Goal: Complete application form

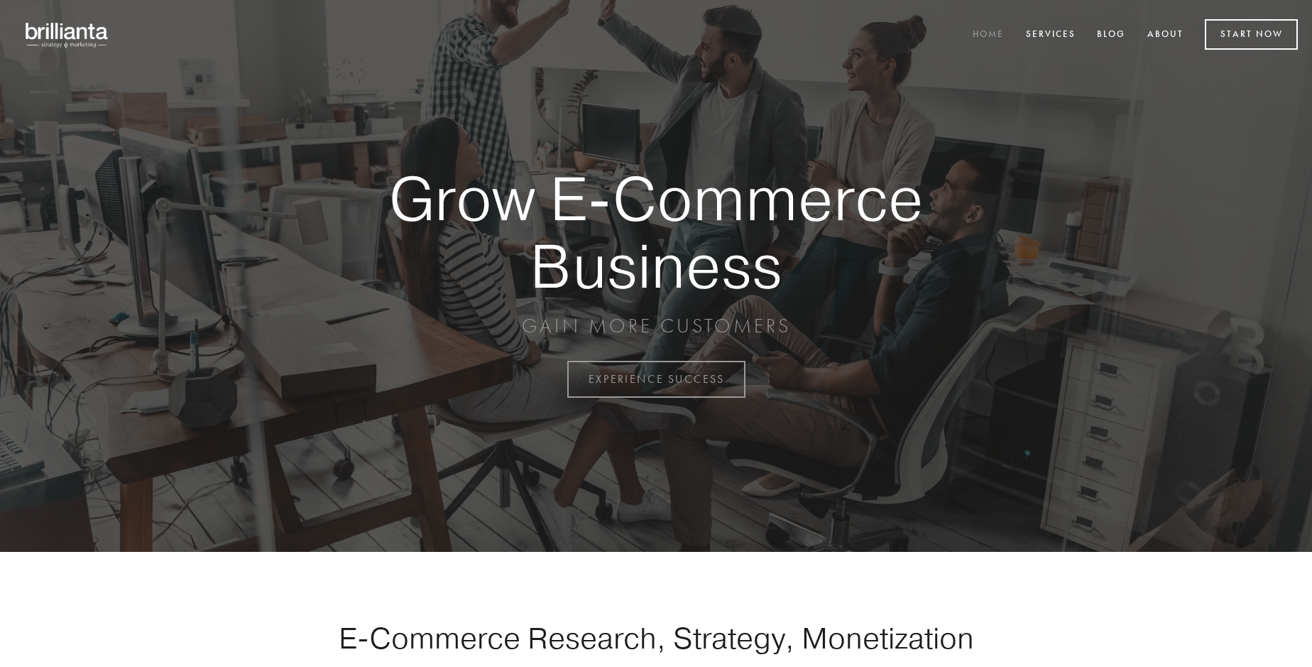
scroll to position [3722, 0]
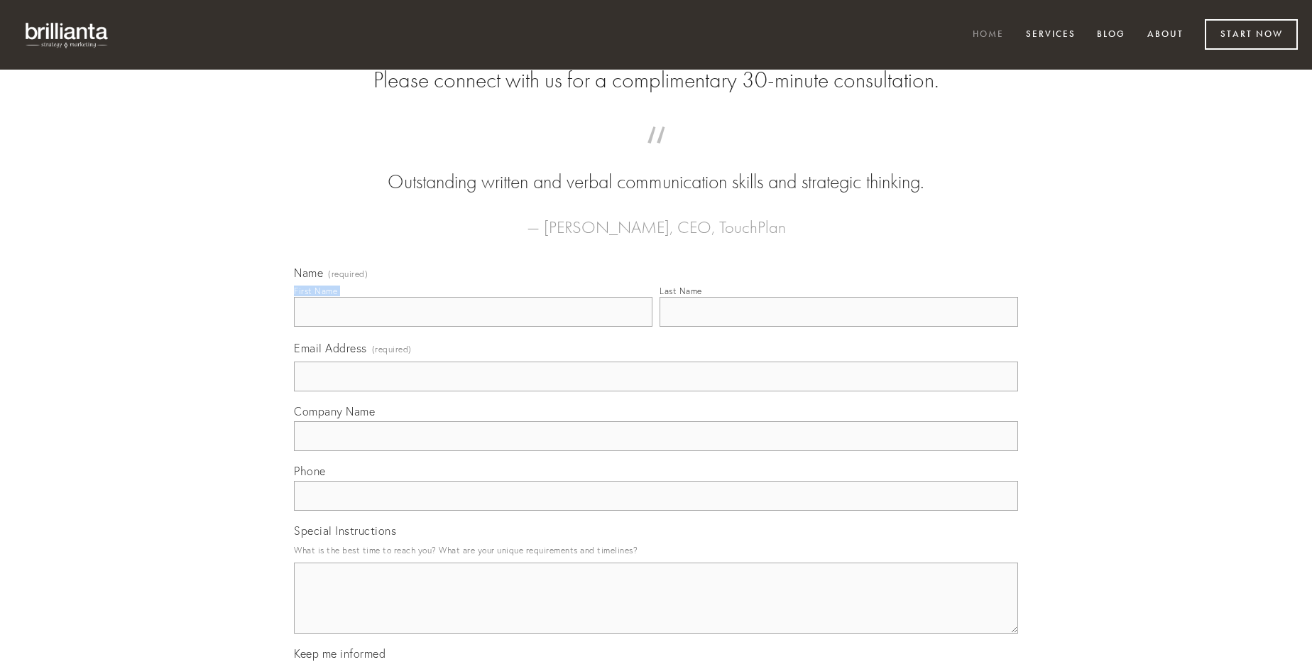
type input "[PERSON_NAME]"
click at [839, 327] on input "Last Name" at bounding box center [839, 312] width 359 height 30
type input "[PERSON_NAME]"
click at [656, 391] on input "Email Address (required)" at bounding box center [656, 376] width 724 height 30
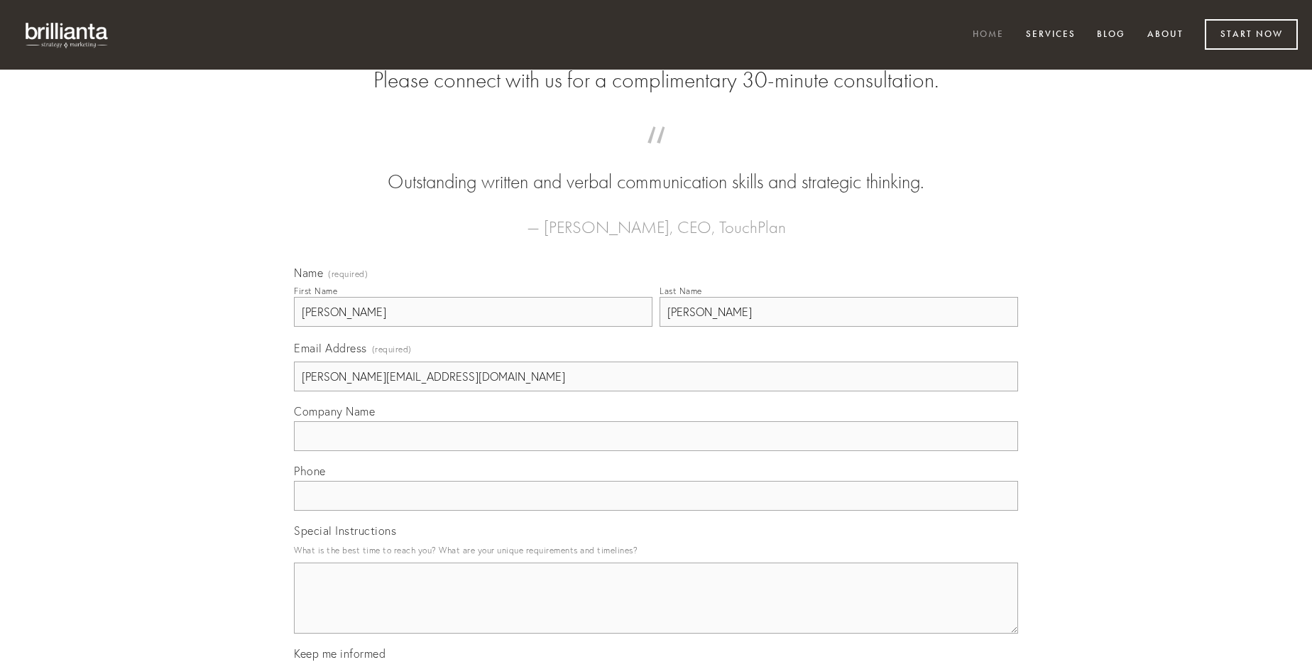
type input "[PERSON_NAME][EMAIL_ADDRESS][DOMAIN_NAME]"
click at [656, 451] on input "Company Name" at bounding box center [656, 436] width 724 height 30
type input "ambitus"
click at [656, 510] on input "text" at bounding box center [656, 496] width 724 height 30
click at [656, 611] on textarea "Special Instructions" at bounding box center [656, 597] width 724 height 71
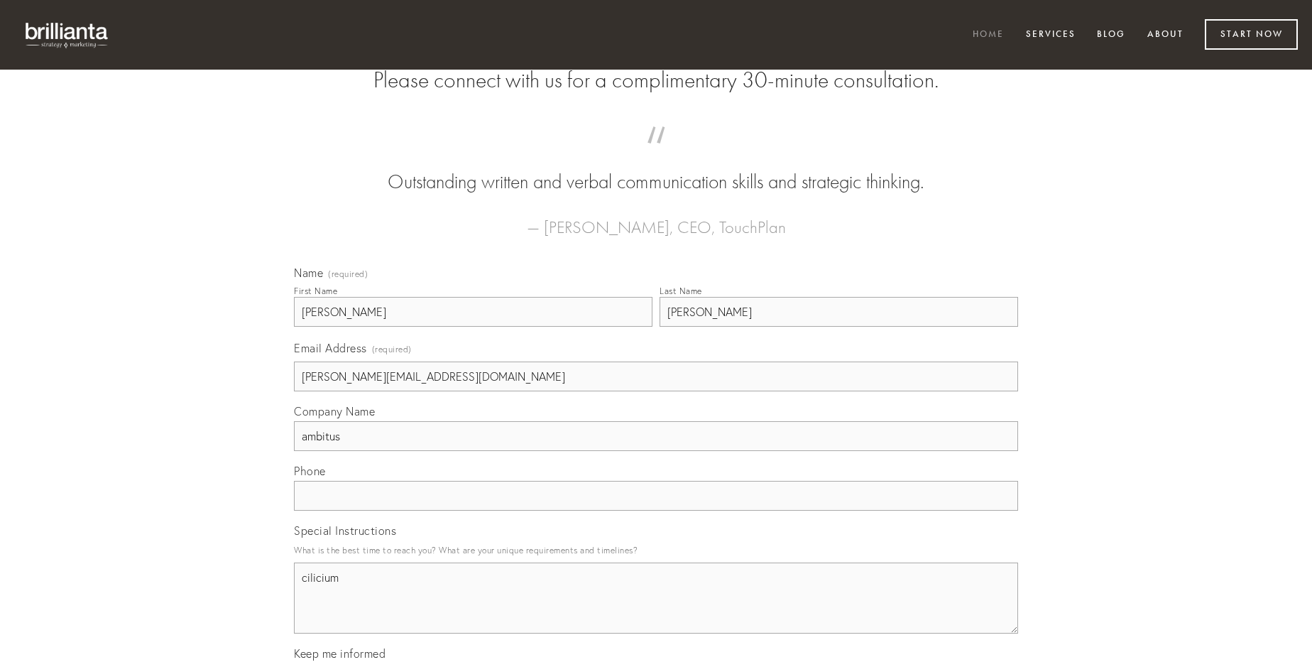
type textarea "cilicium"
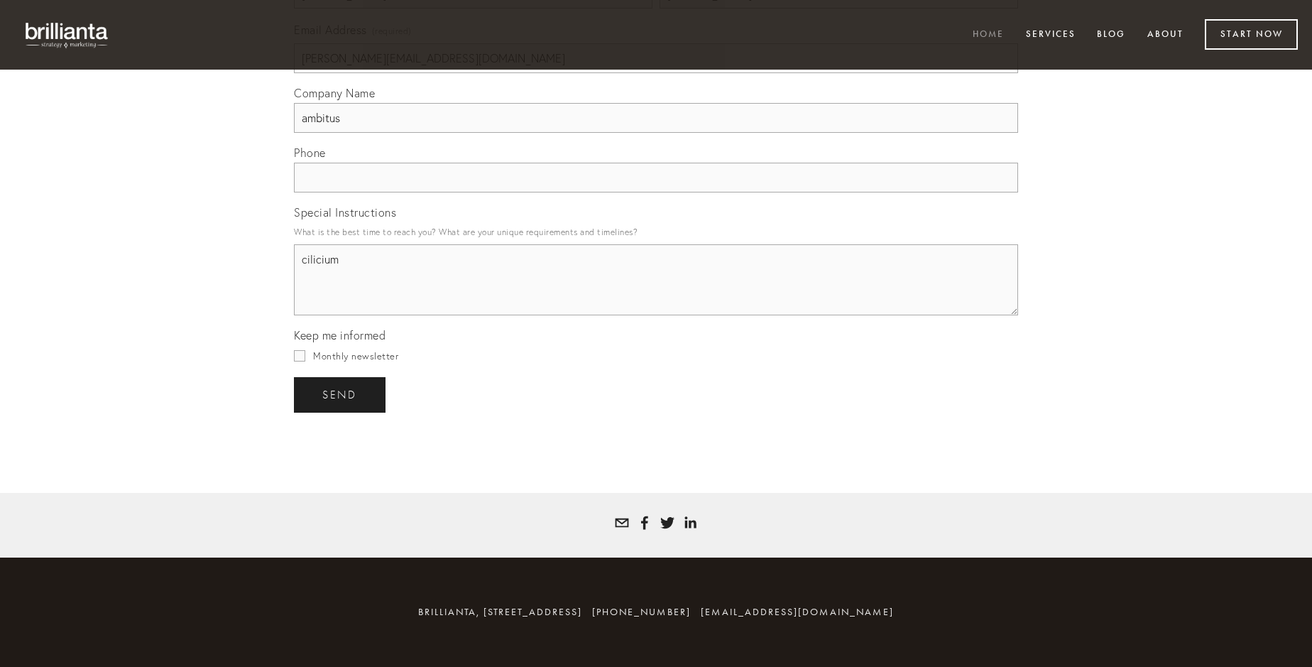
click at [341, 394] on span "send" at bounding box center [339, 394] width 35 height 13
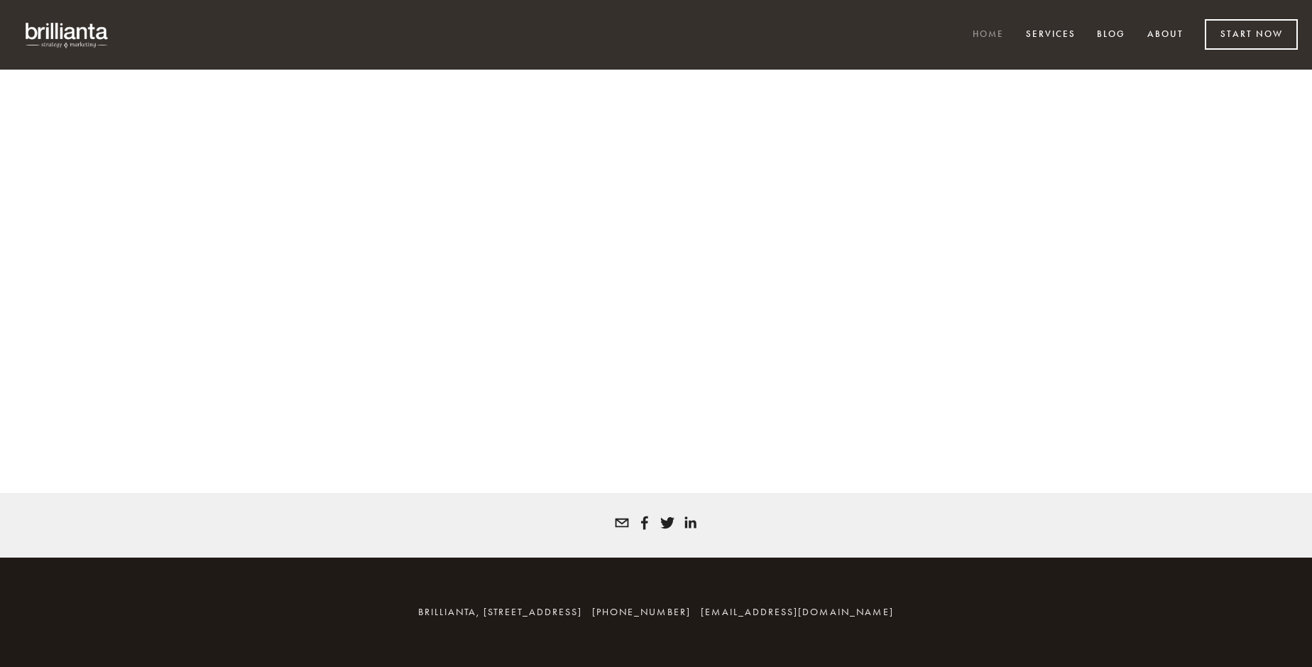
scroll to position [3703, 0]
